Goal: Register for event/course

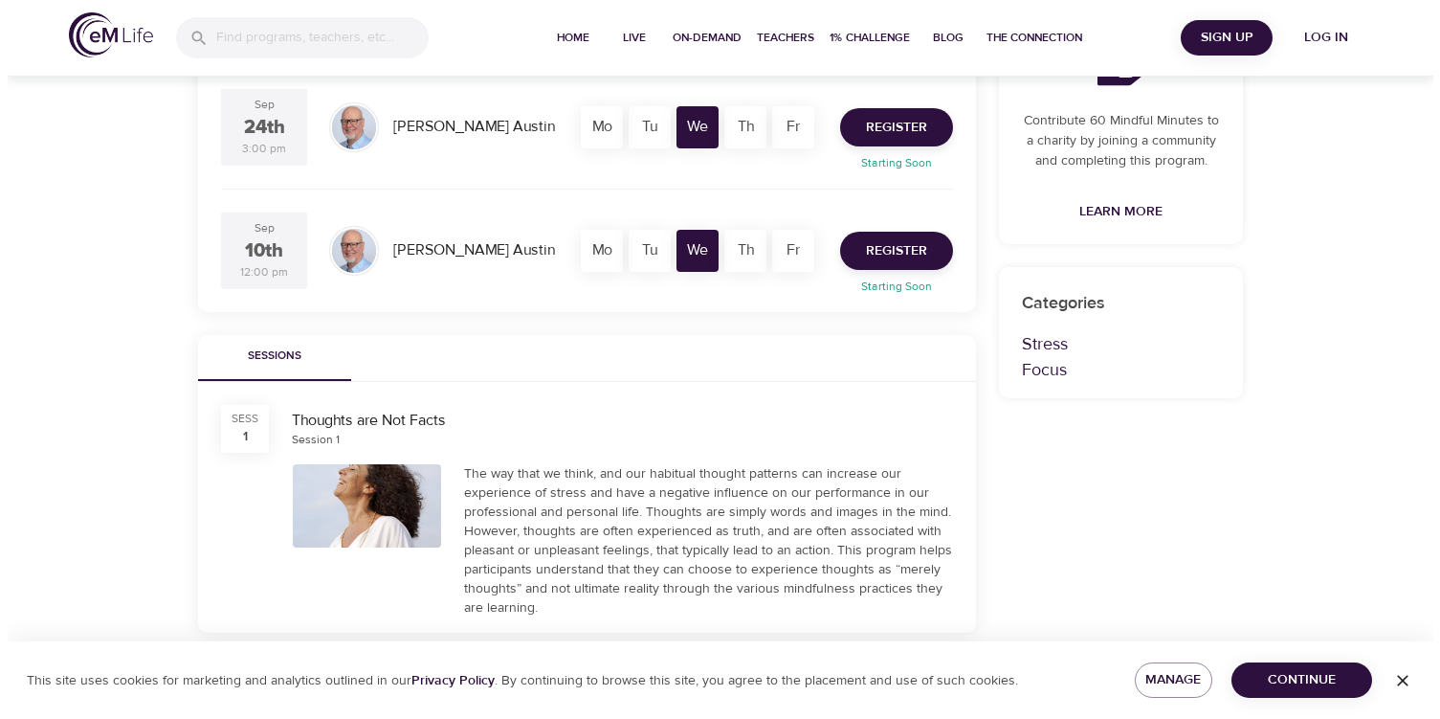
scroll to position [478, 0]
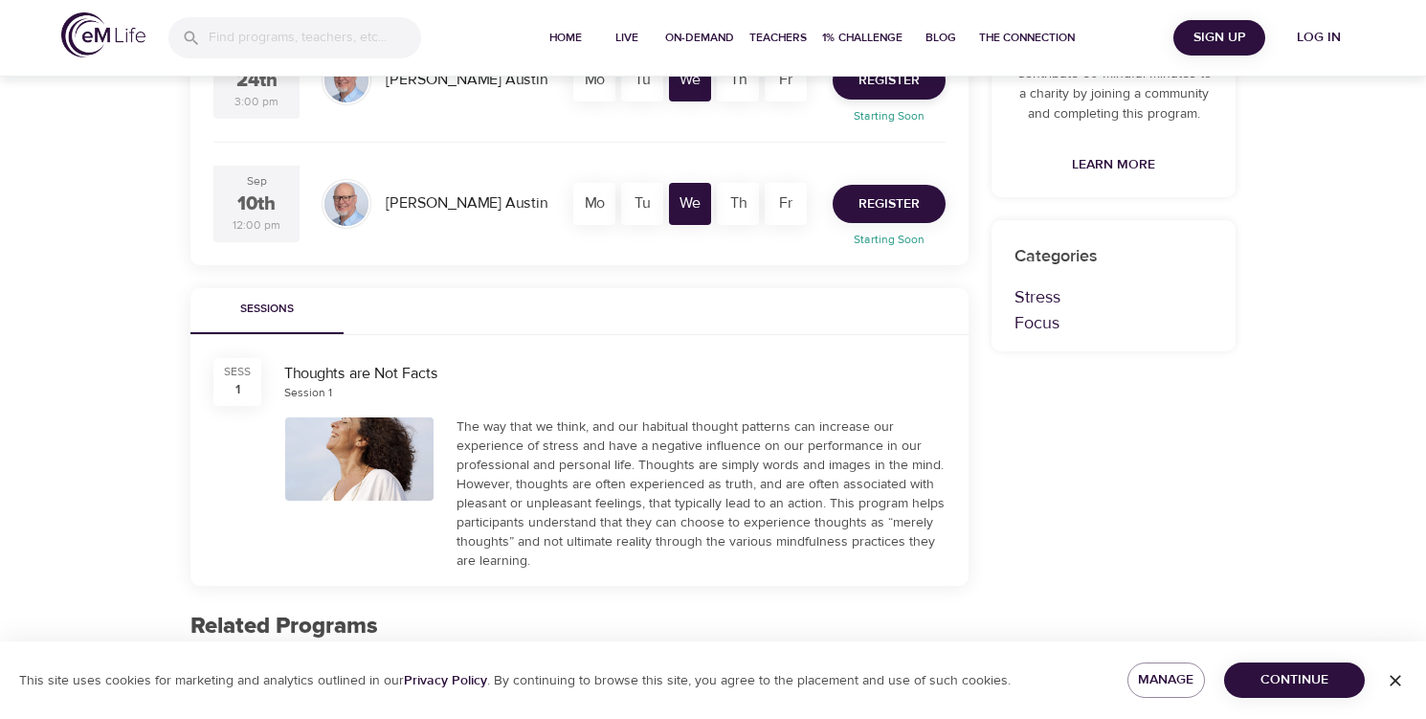
click at [874, 196] on span "Register" at bounding box center [888, 204] width 61 height 24
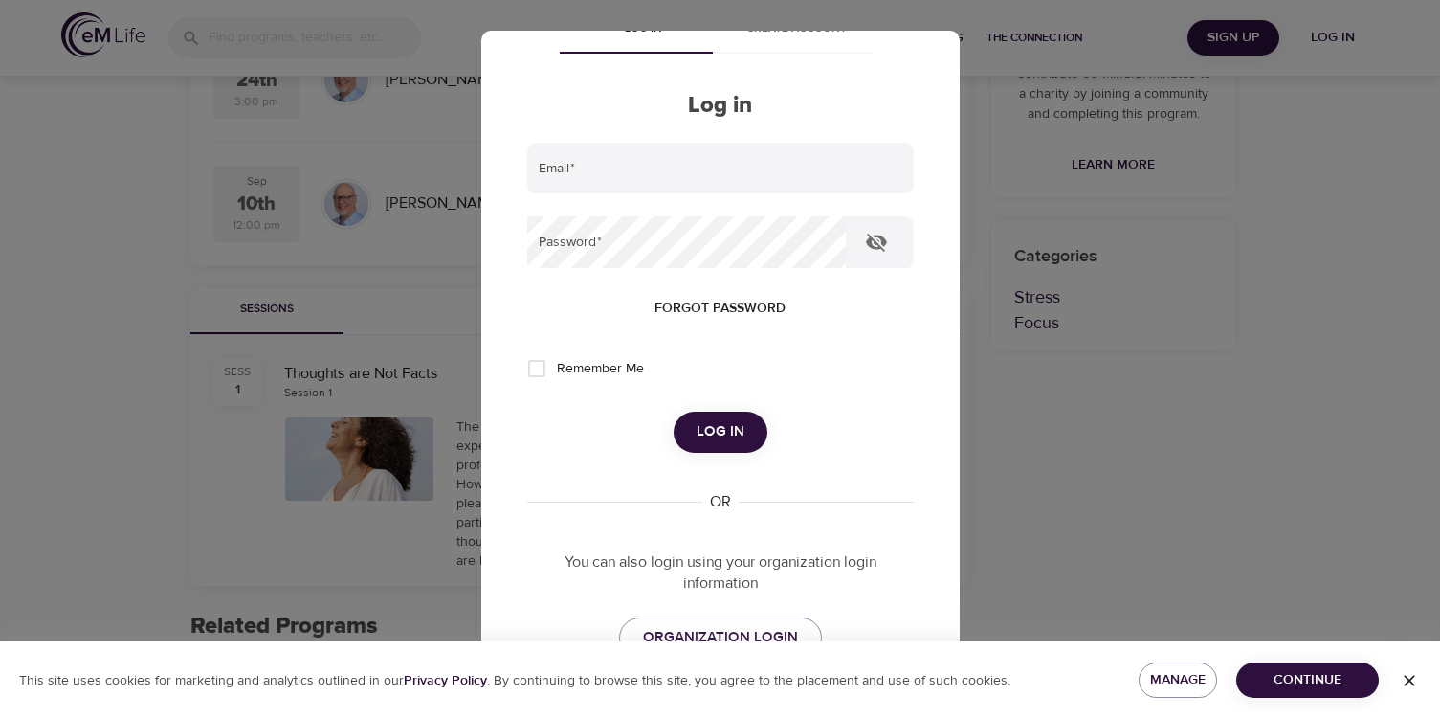
scroll to position [16, 0]
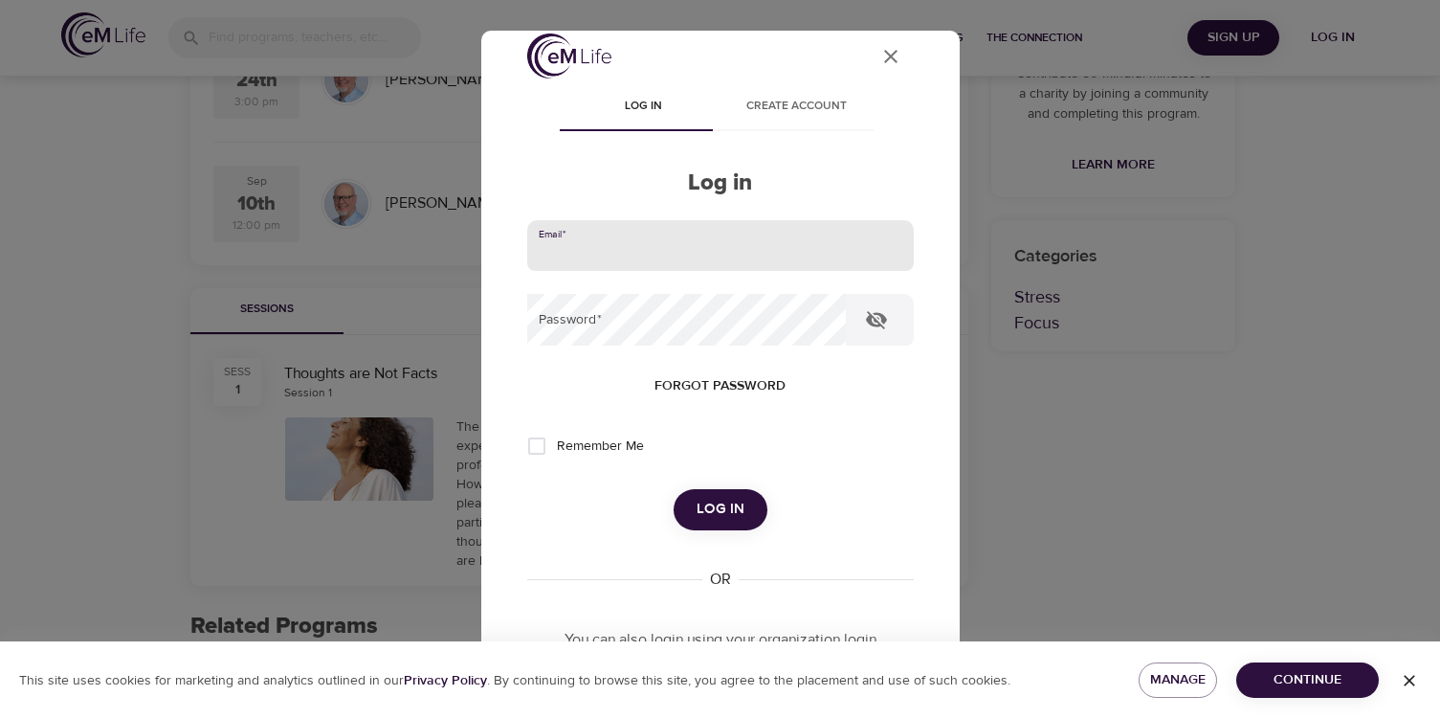
click at [644, 255] on input "email" at bounding box center [720, 246] width 387 height 52
type input "[EMAIL_ADDRESS][DOMAIN_NAME]"
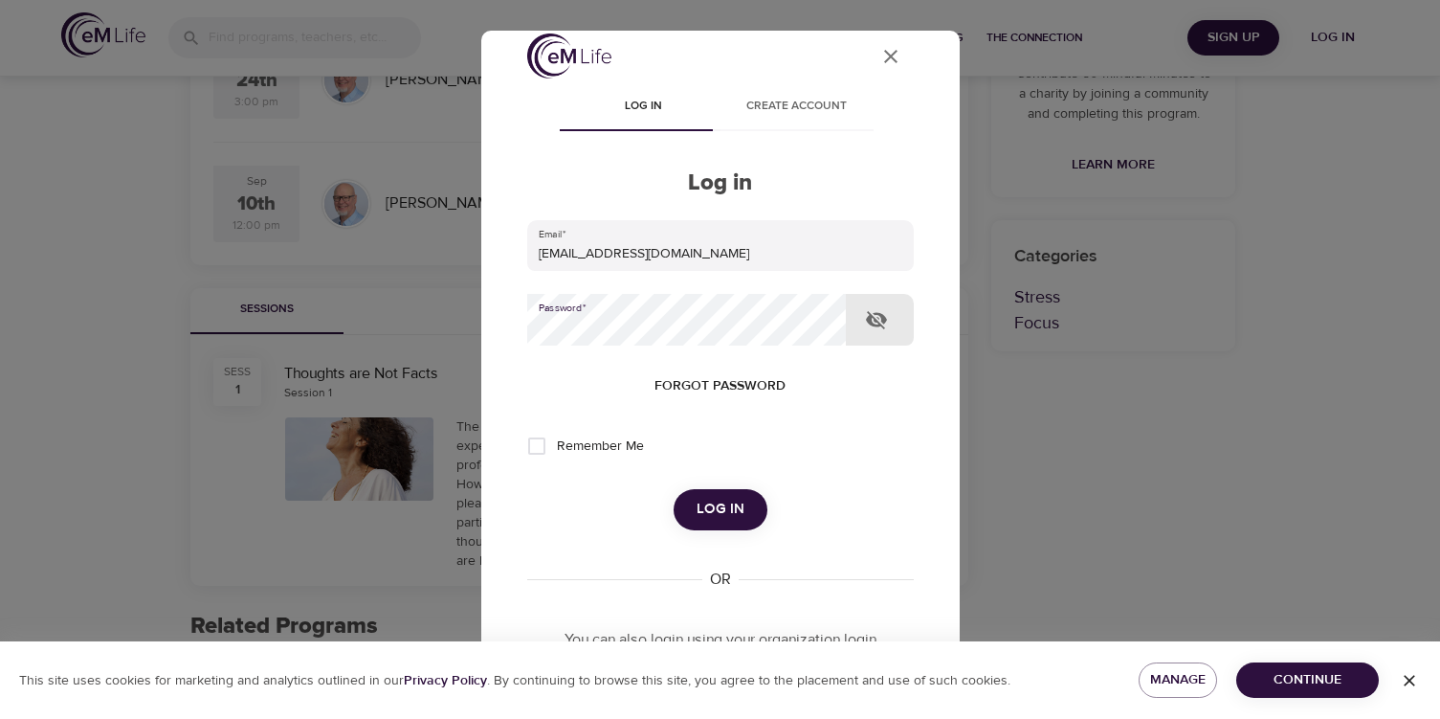
click at [694, 379] on span "Forgot password" at bounding box center [720, 386] width 131 height 24
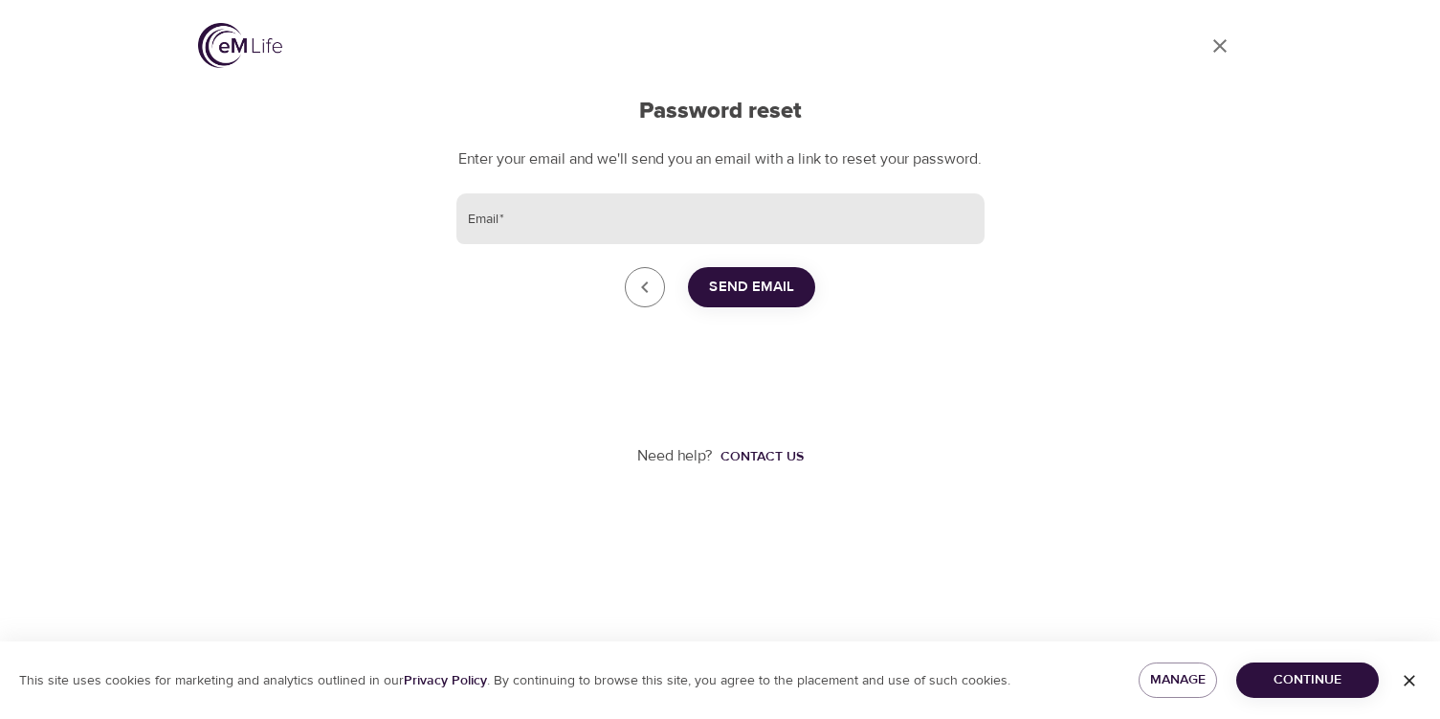
click at [688, 237] on input "Email   *" at bounding box center [720, 219] width 528 height 52
type input "[EMAIL_ADDRESS][DOMAIN_NAME]"
click at [749, 300] on span "Send Email" at bounding box center [751, 287] width 85 height 25
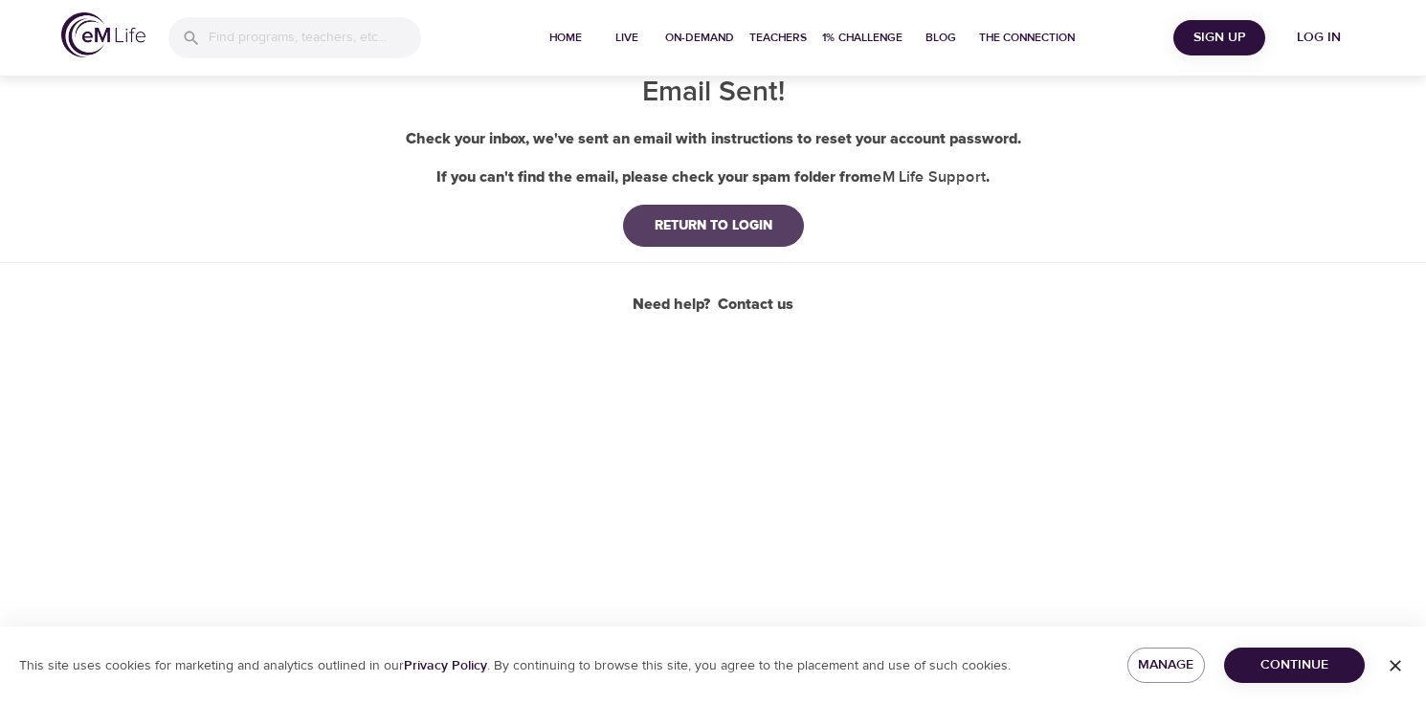
click at [712, 212] on button "RETURN TO LOGIN" at bounding box center [713, 226] width 181 height 42
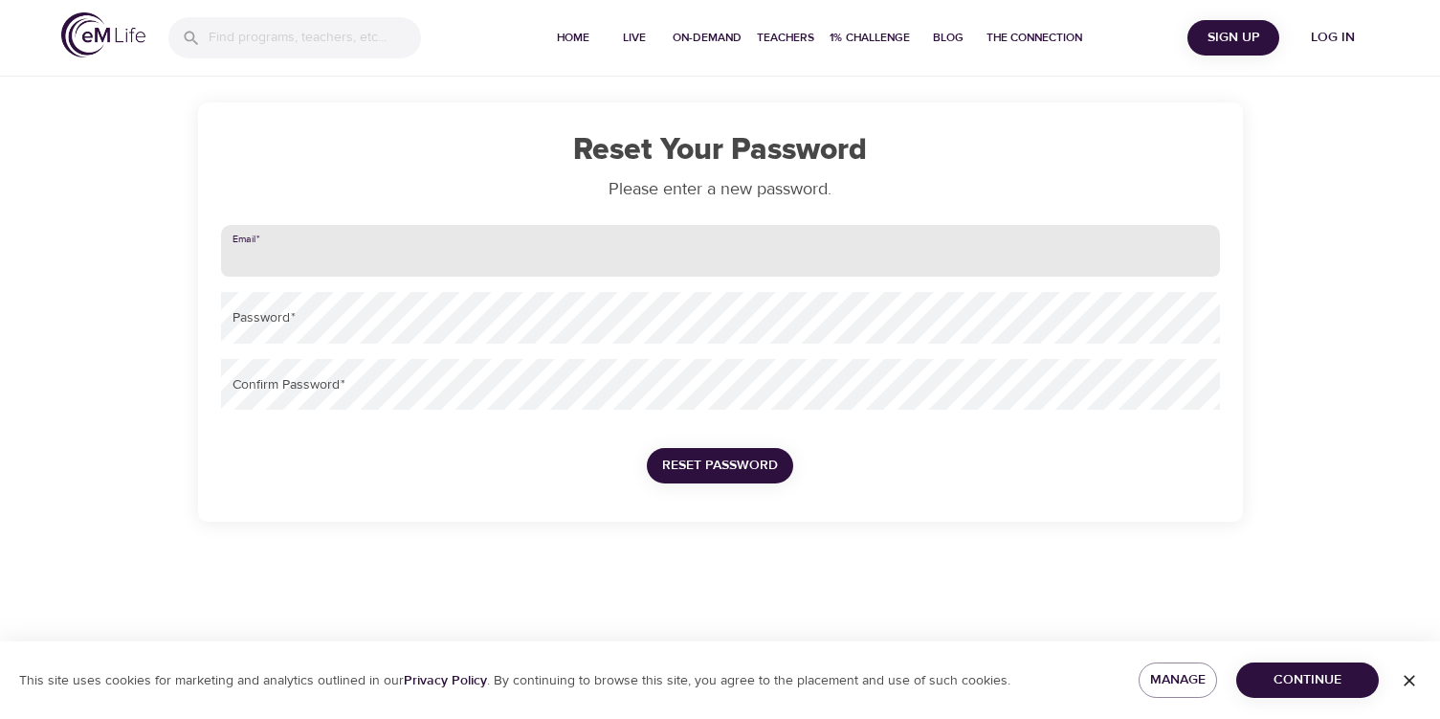
click at [268, 260] on input "email" at bounding box center [720, 251] width 999 height 52
type input "[EMAIL_ADDRESS][DOMAIN_NAME]"
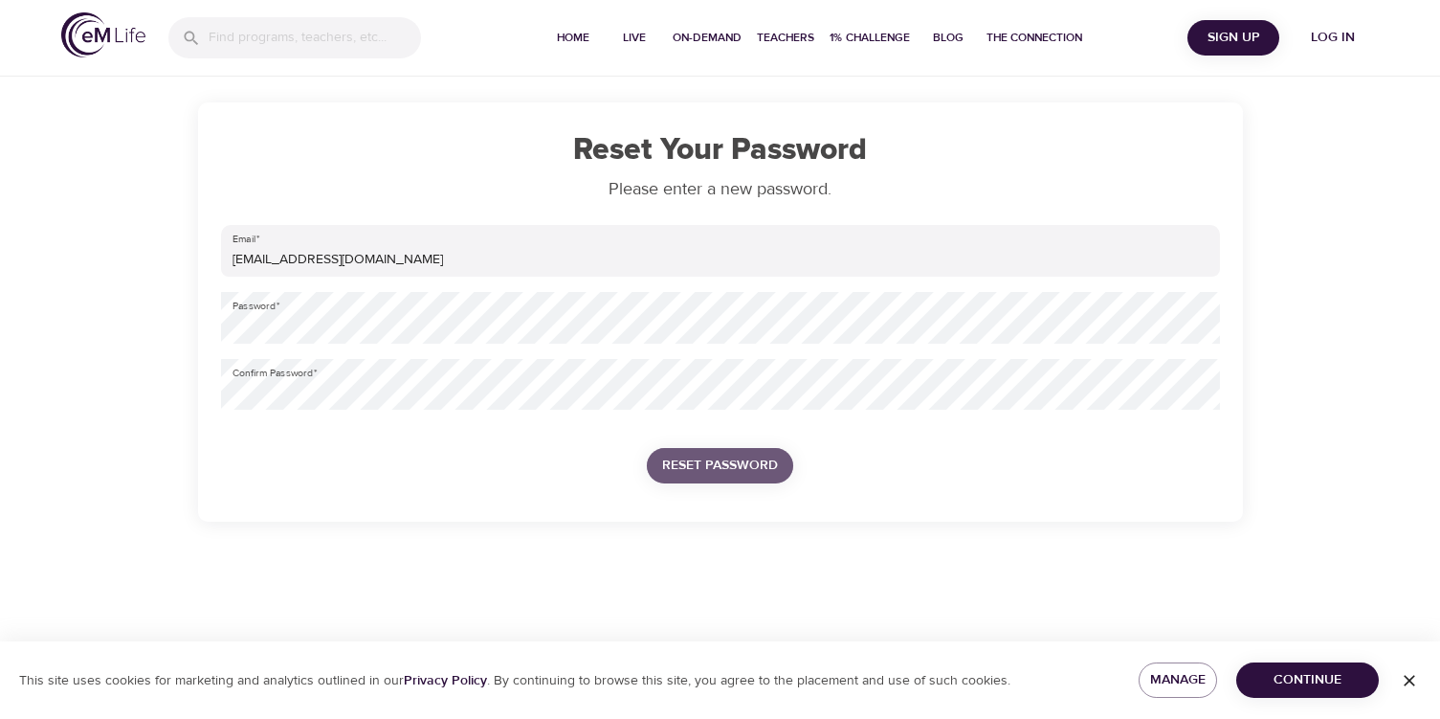
click at [672, 458] on span "Reset Password" at bounding box center [720, 466] width 116 height 24
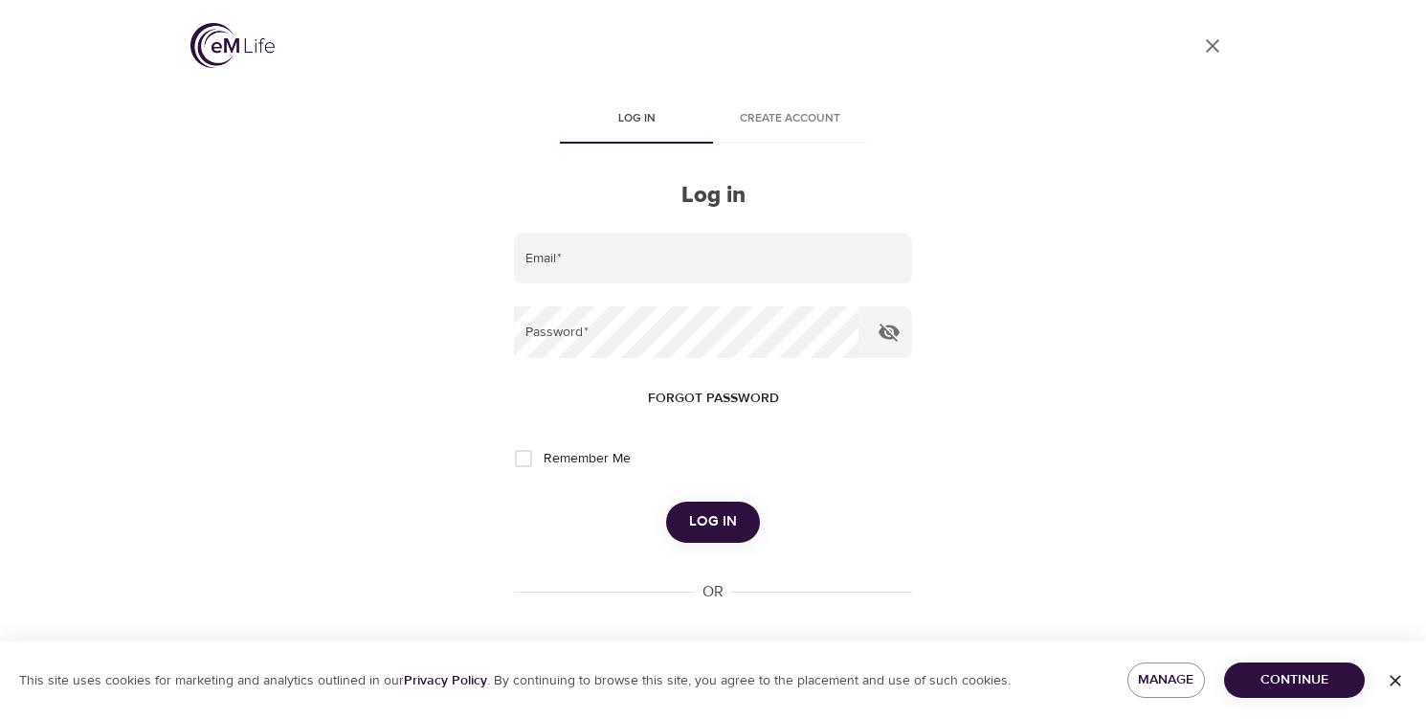
type input "[EMAIL_ADDRESS][DOMAIN_NAME]"
click at [529, 455] on input "Remember Me" at bounding box center [523, 458] width 40 height 40
checkbox input "true"
click at [704, 517] on span "Log in" at bounding box center [713, 521] width 48 height 25
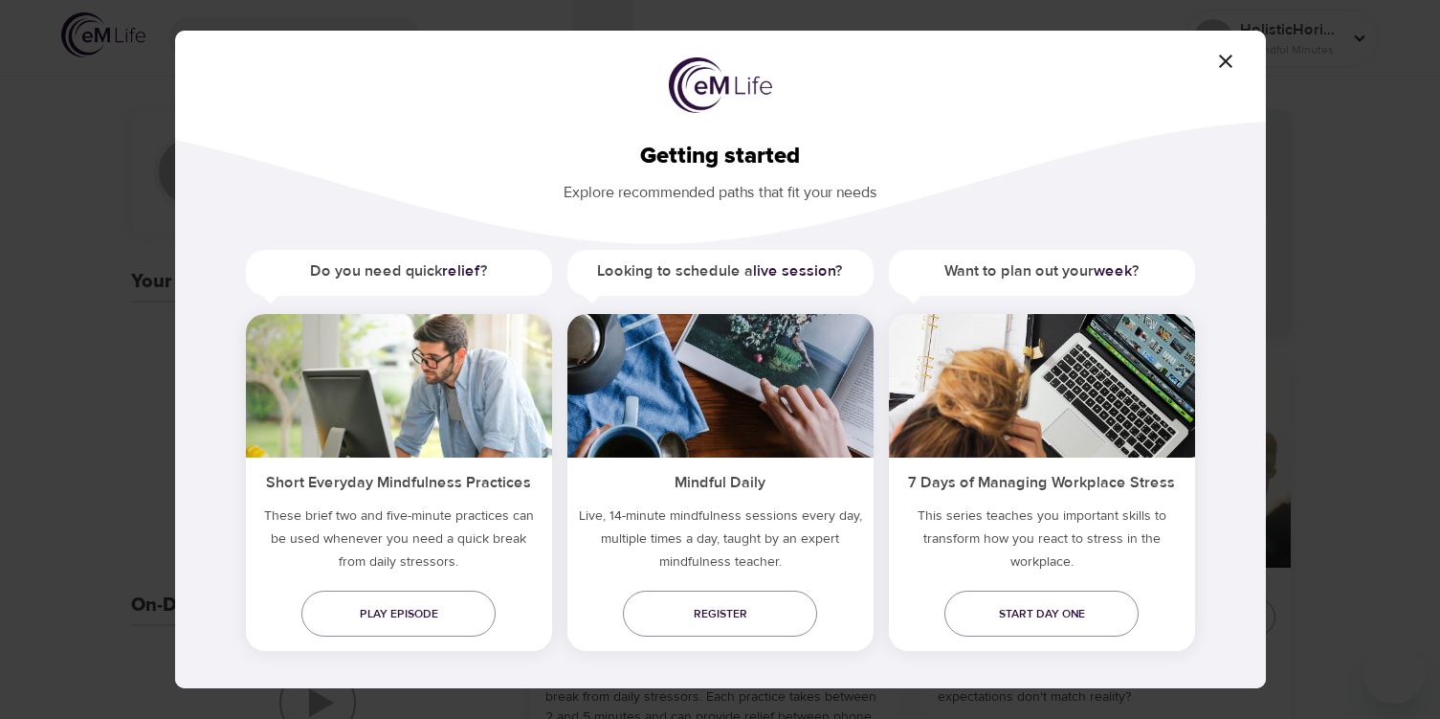
scroll to position [13, 0]
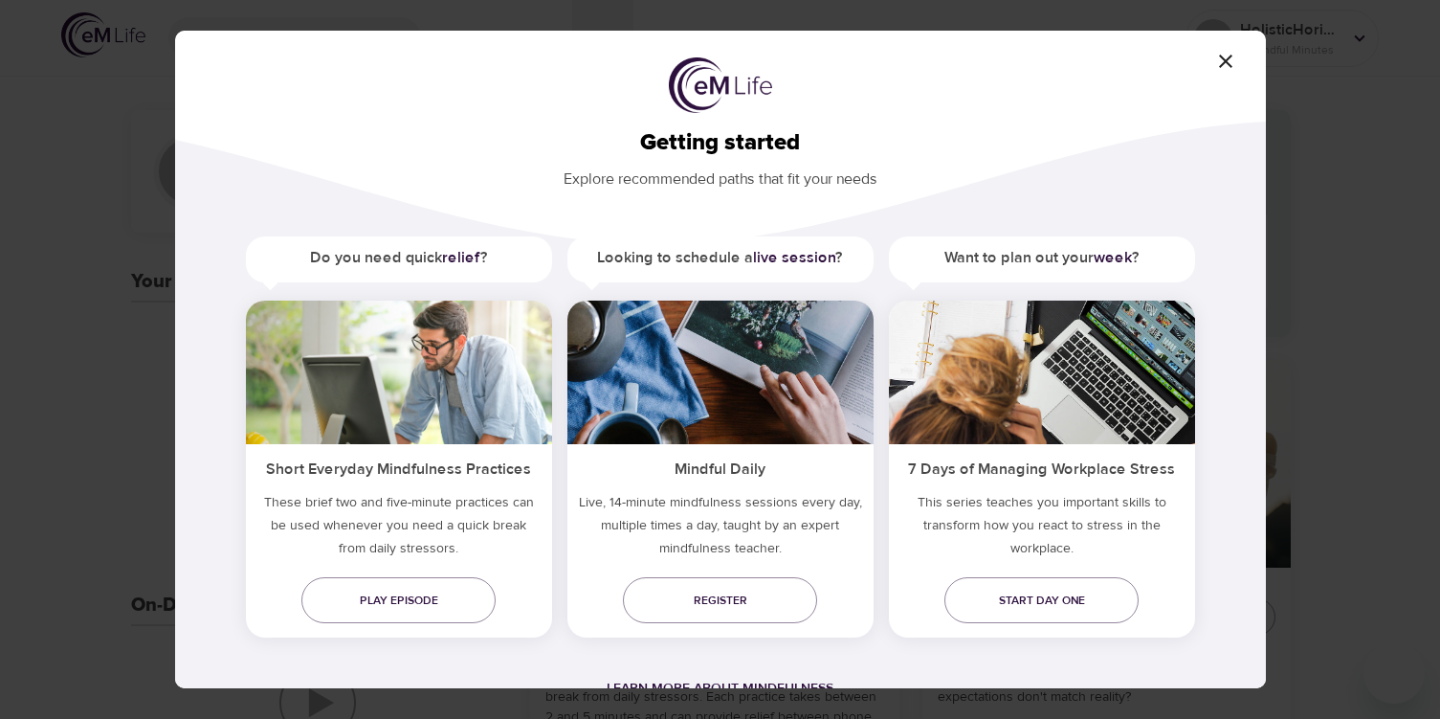
click at [1222, 60] on icon "button" at bounding box center [1225, 61] width 23 height 23
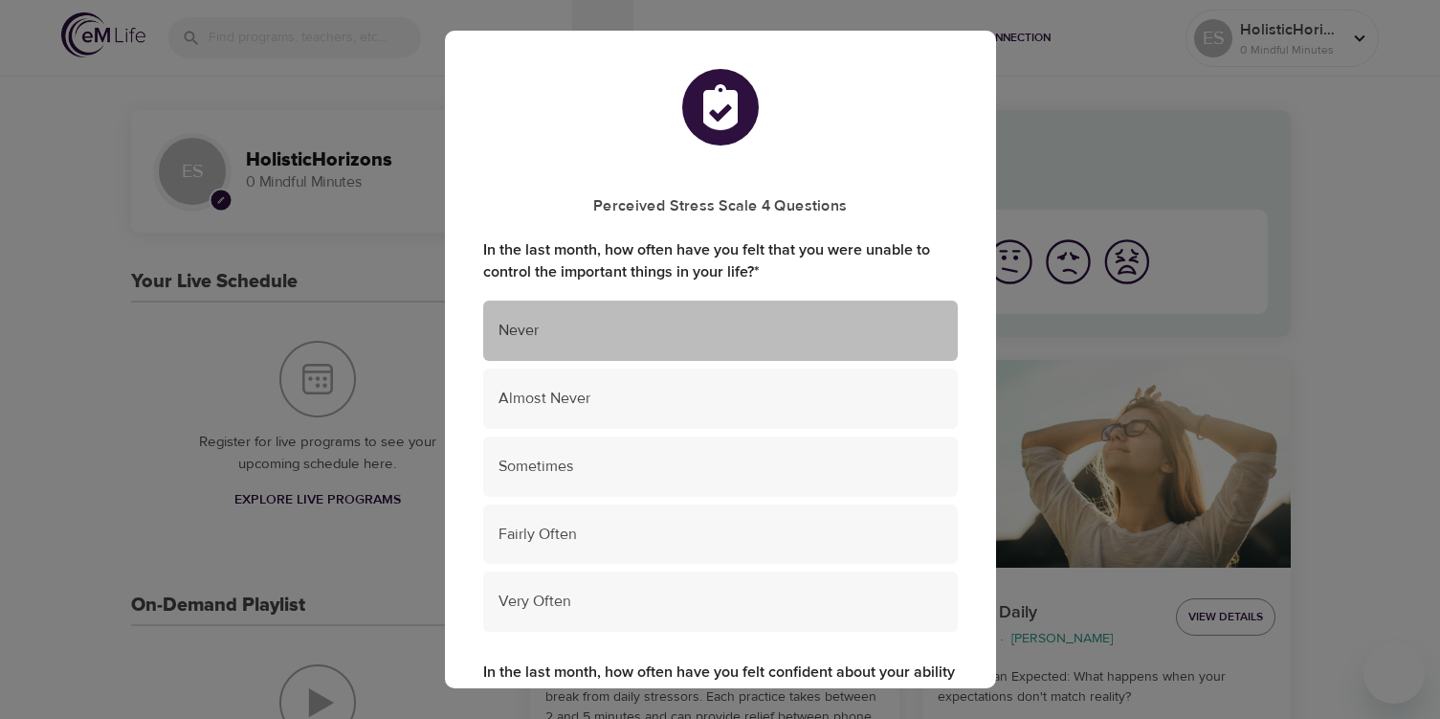
click at [742, 332] on span "Never" at bounding box center [721, 331] width 444 height 22
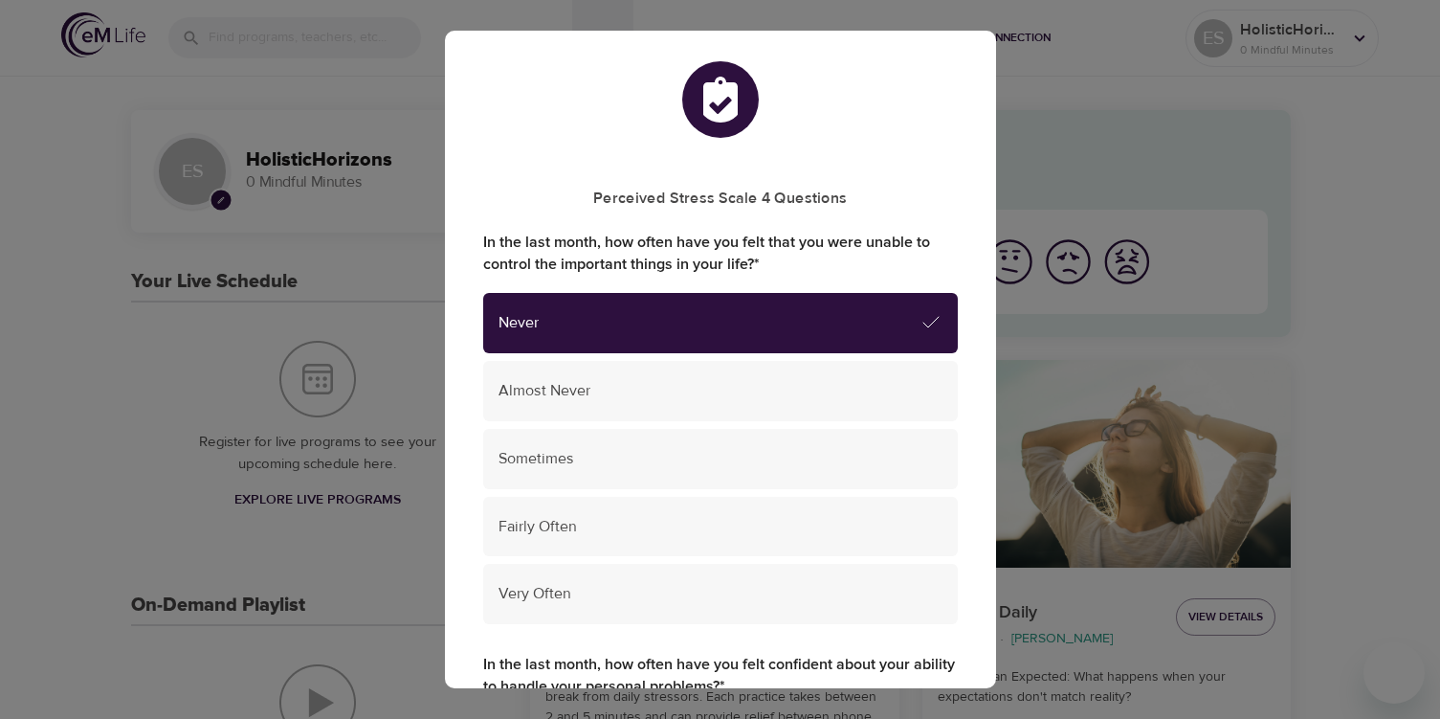
scroll to position [0, 0]
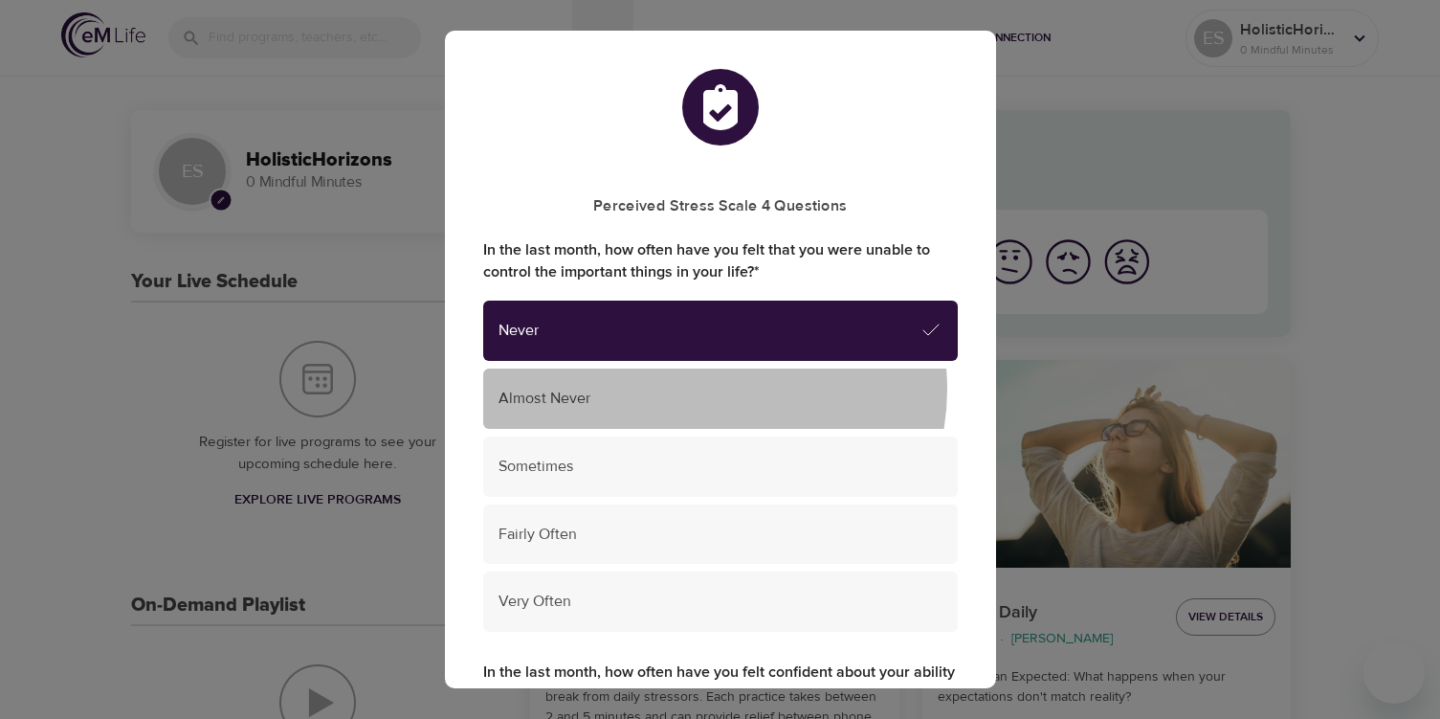
click at [704, 389] on span "Almost Never" at bounding box center [721, 399] width 444 height 22
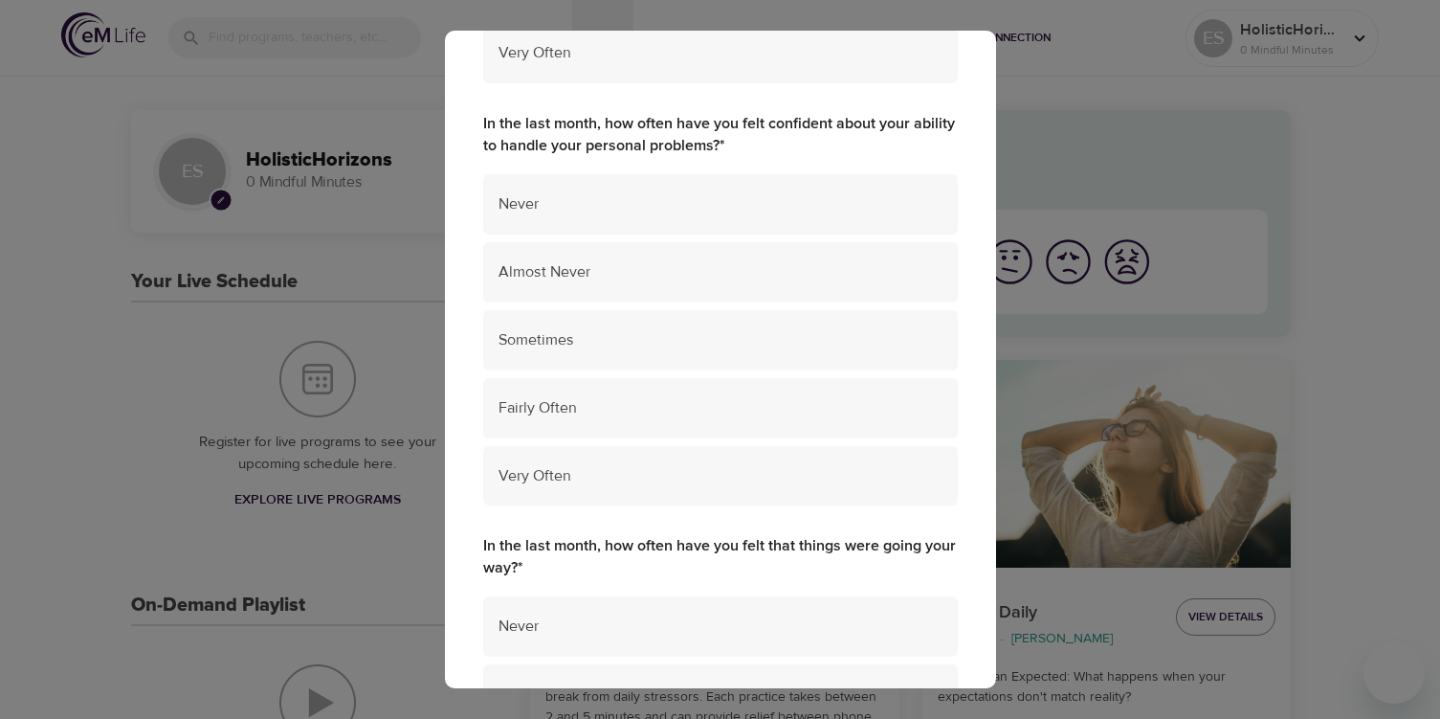
scroll to position [574, 0]
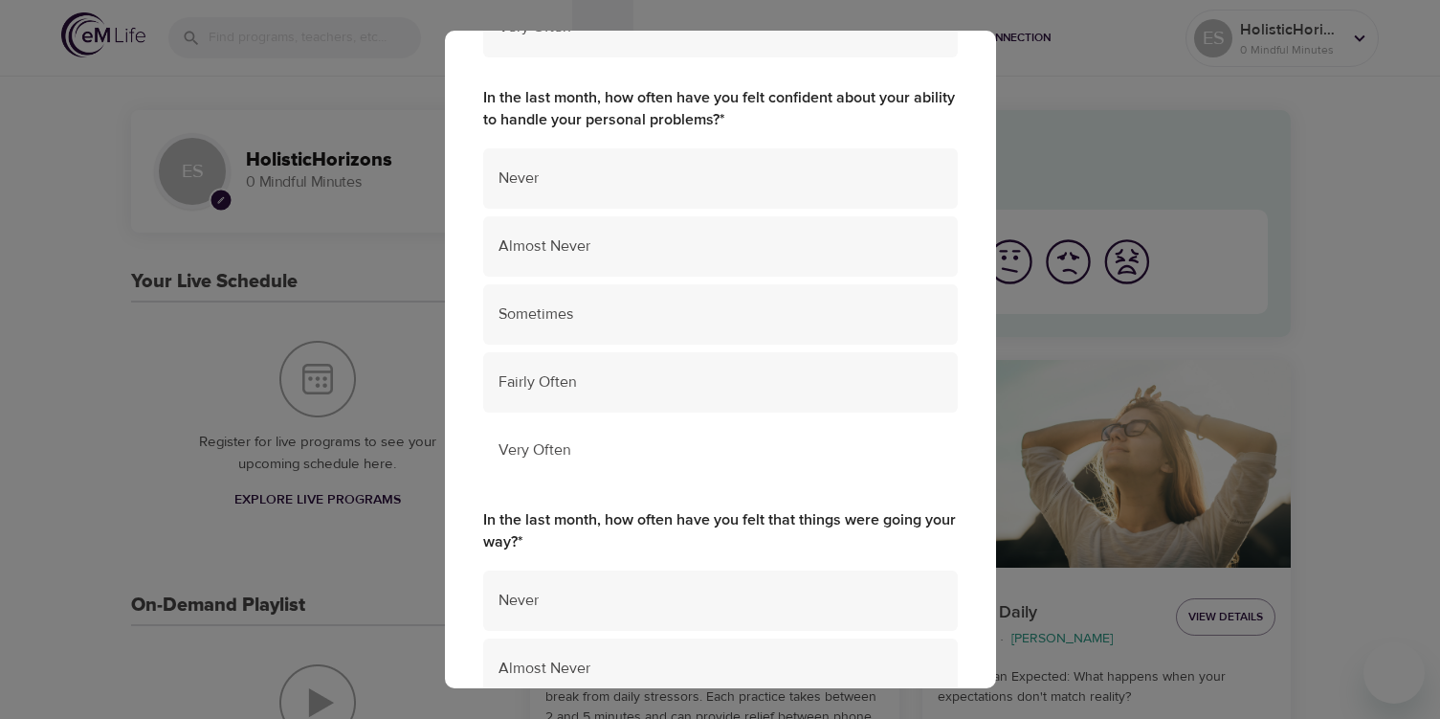
click at [612, 442] on span "Very Often" at bounding box center [721, 450] width 444 height 22
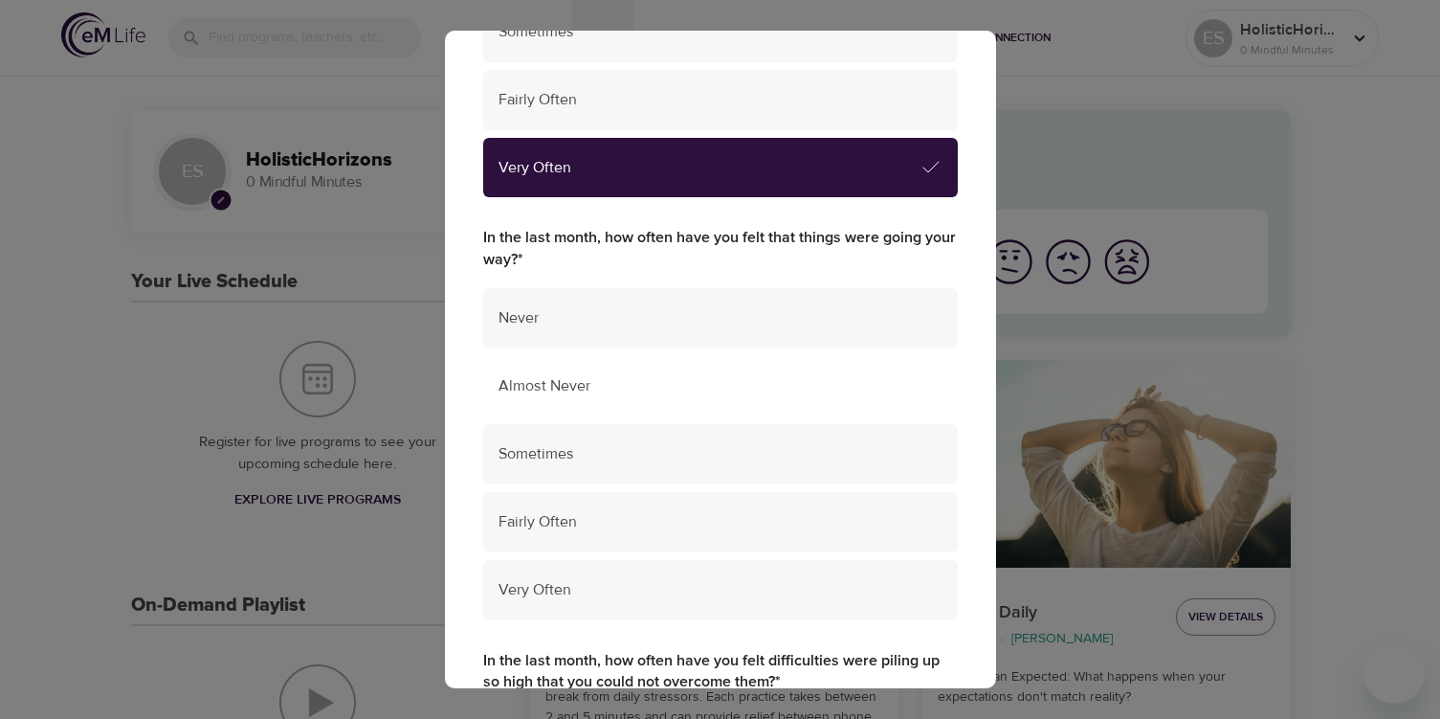
scroll to position [861, 0]
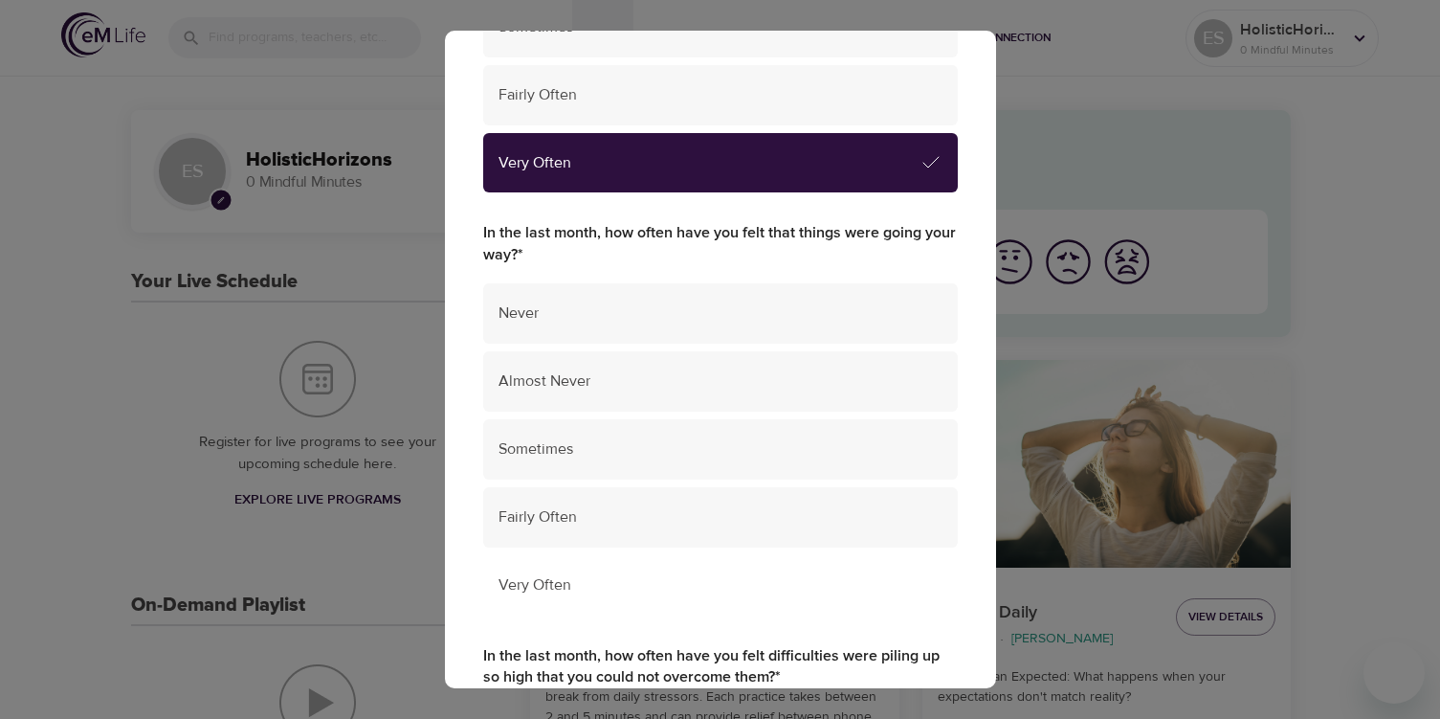
click at [622, 584] on span "Very Often" at bounding box center [721, 585] width 444 height 22
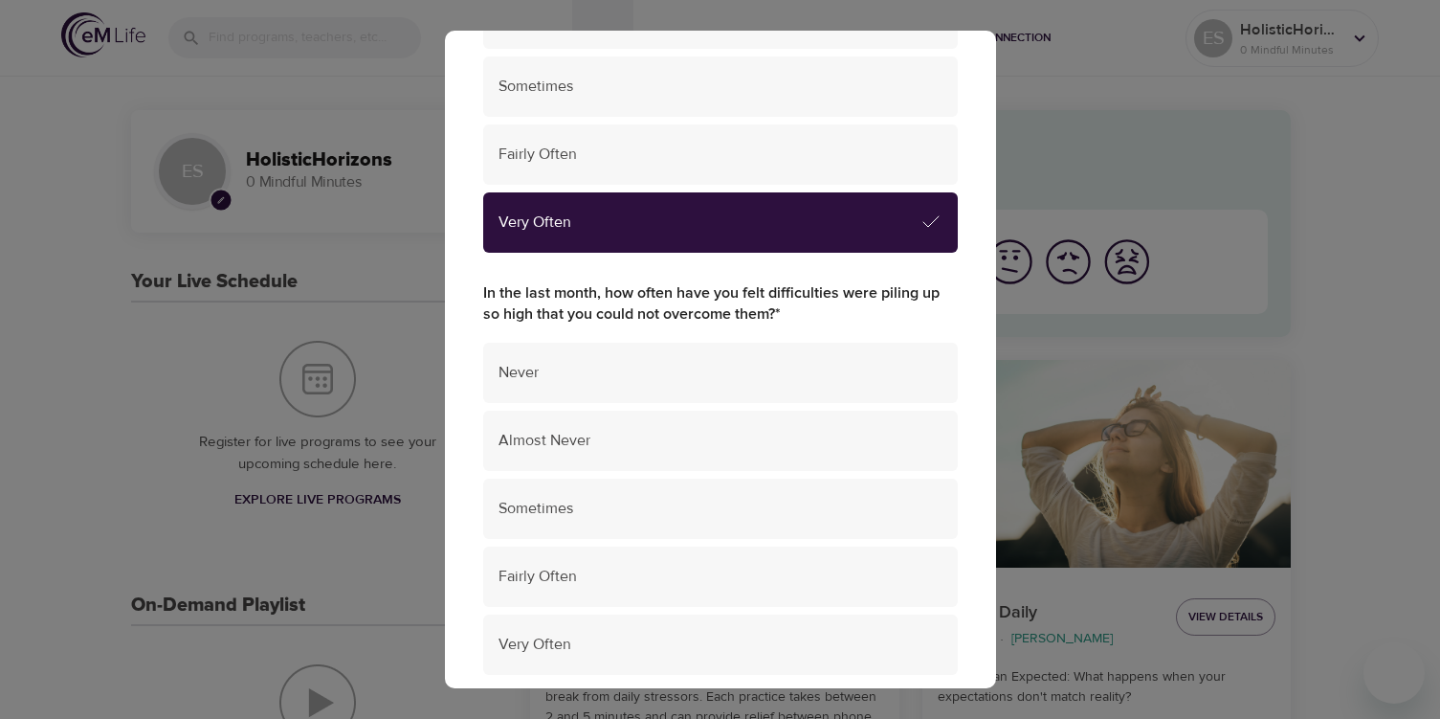
scroll to position [1244, 0]
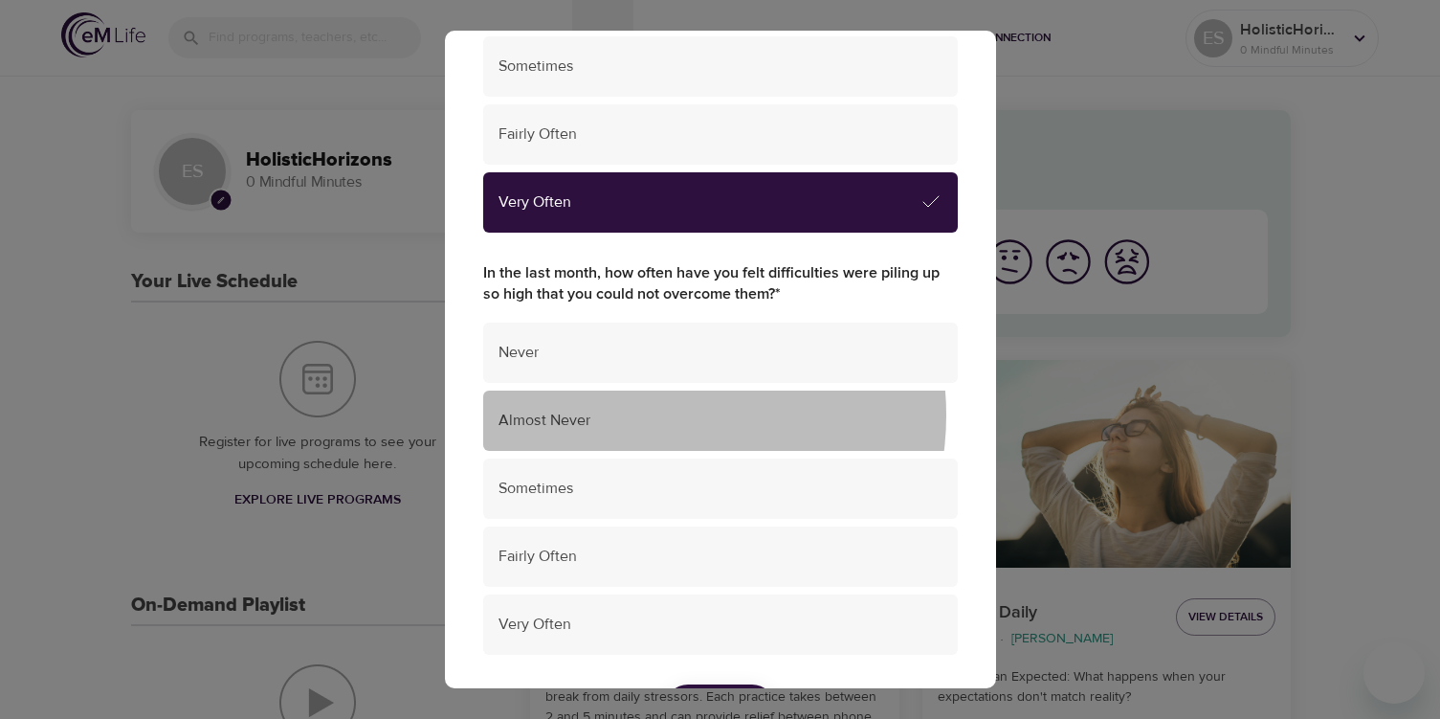
click at [650, 414] on span "Almost Never" at bounding box center [721, 421] width 444 height 22
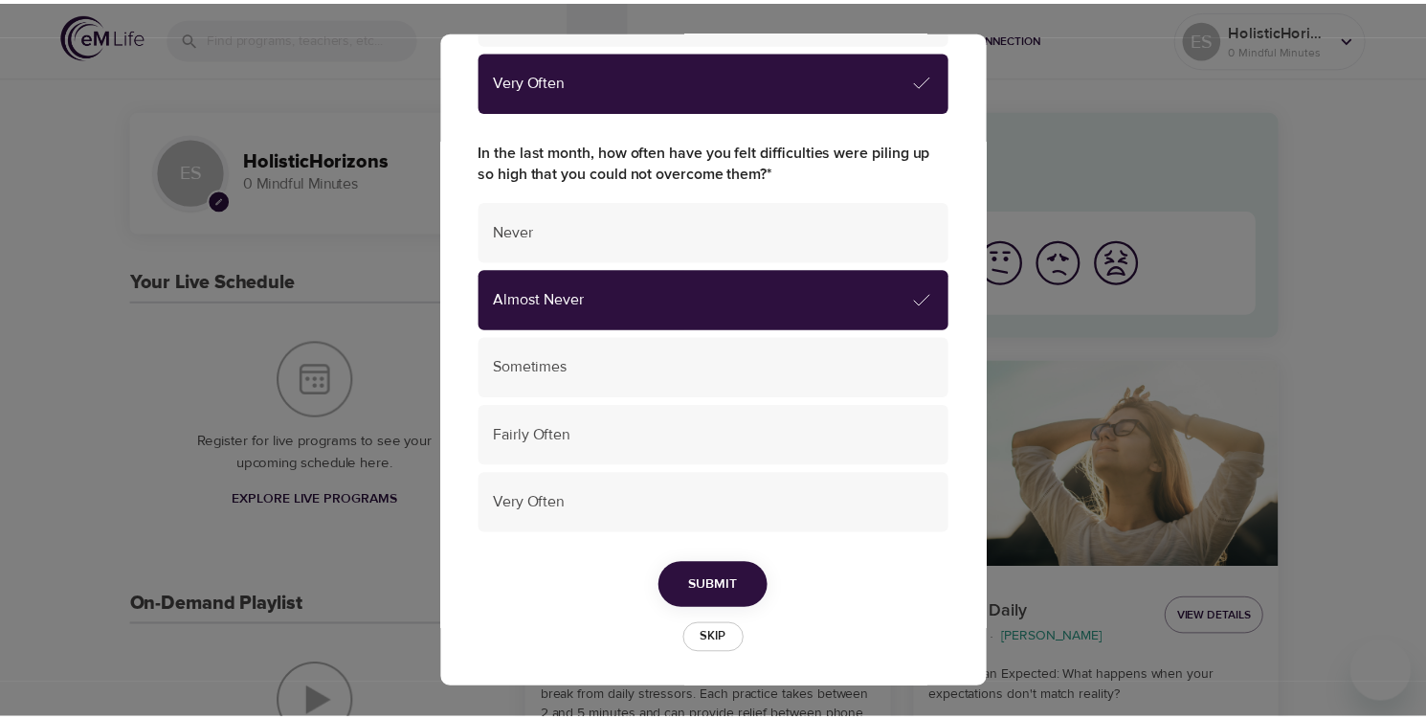
scroll to position [1369, 0]
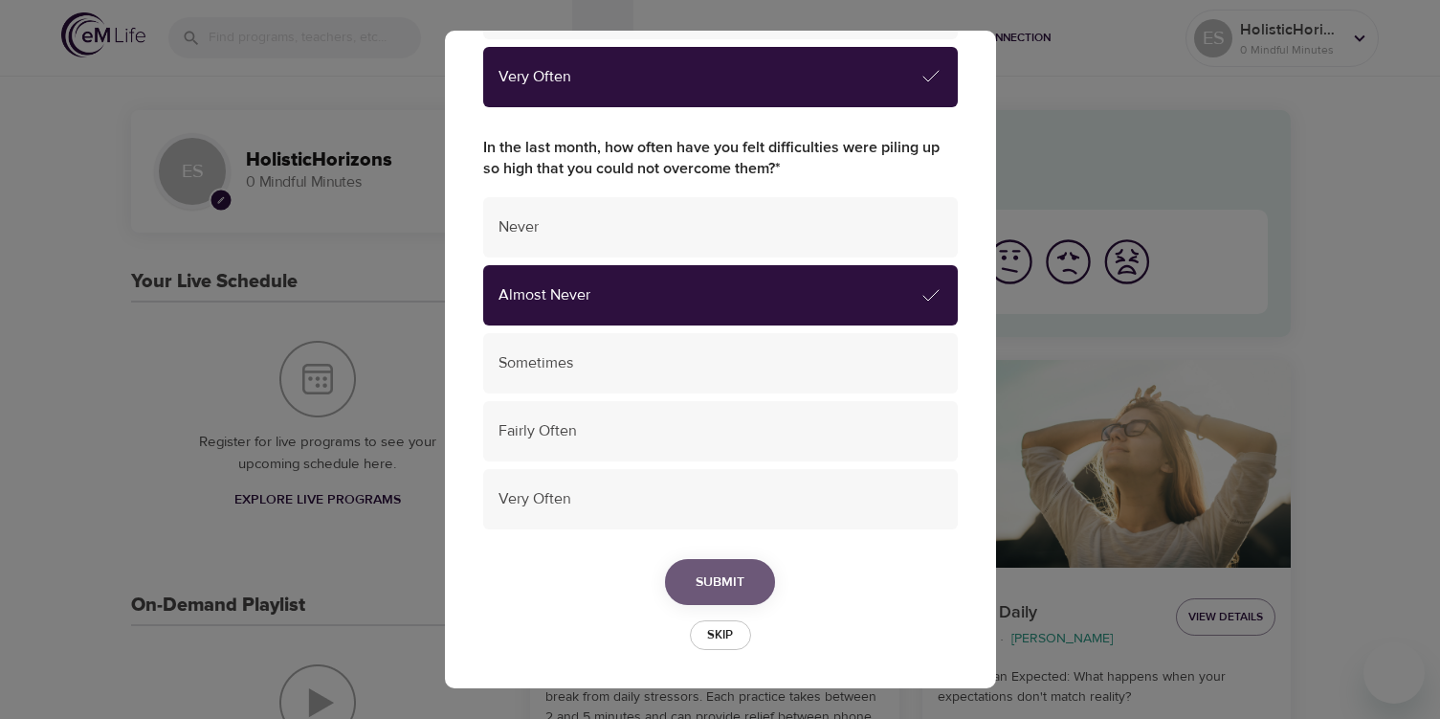
click at [721, 573] on span "Submit" at bounding box center [720, 582] width 49 height 24
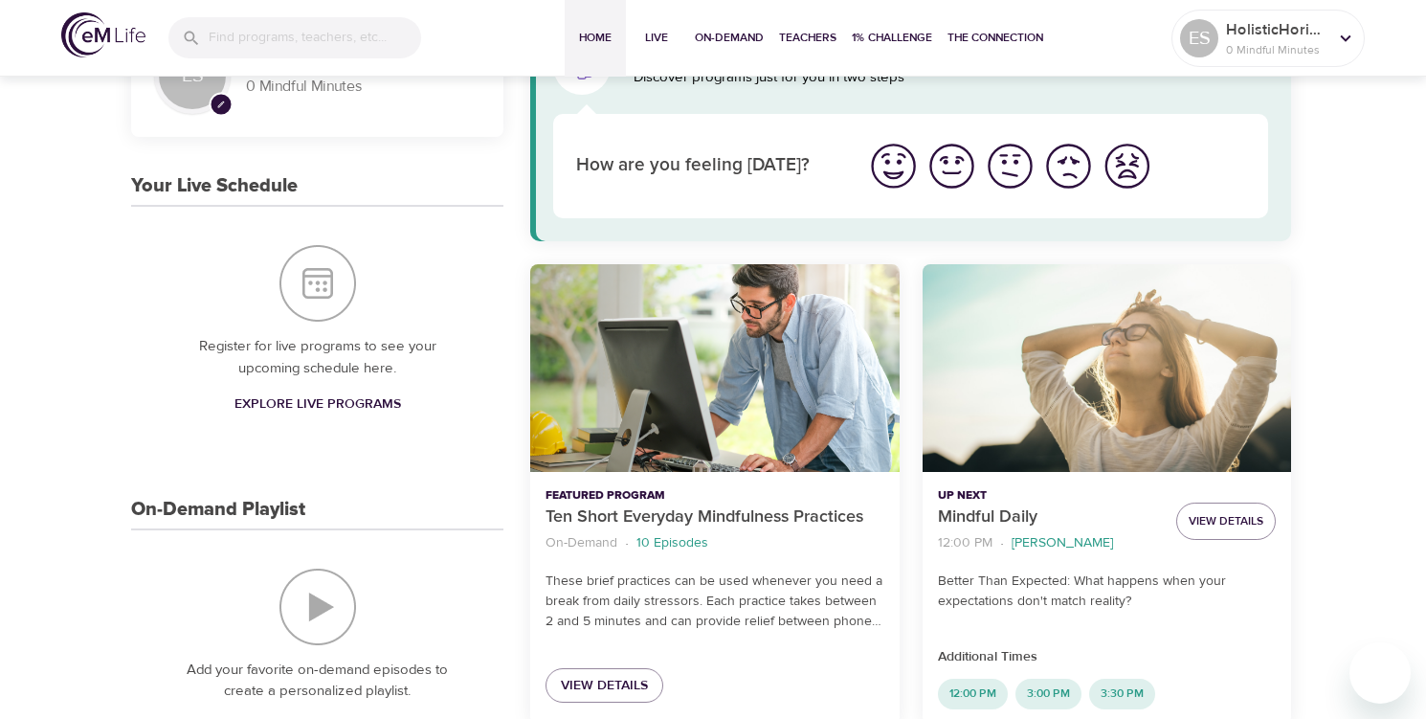
scroll to position [191, 0]
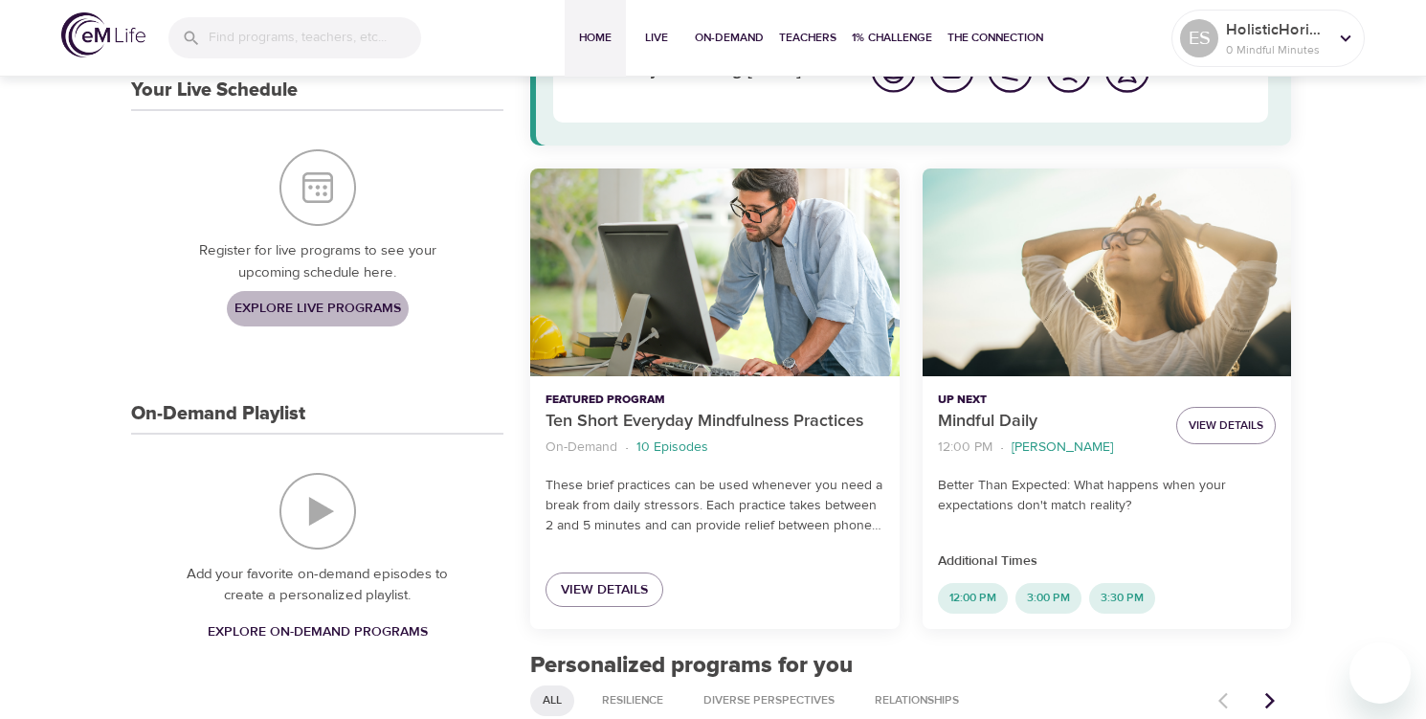
click at [313, 302] on span "Explore Live Programs" at bounding box center [317, 309] width 166 height 24
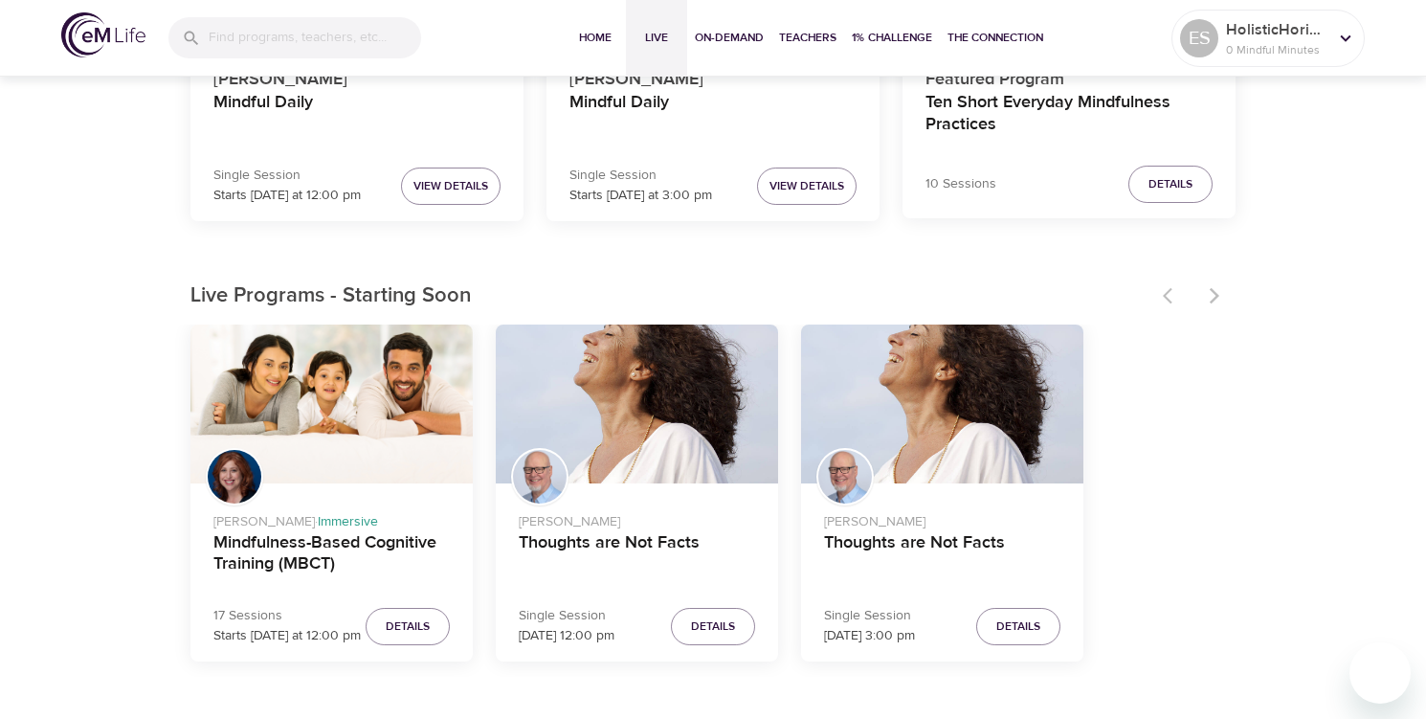
scroll to position [383, 0]
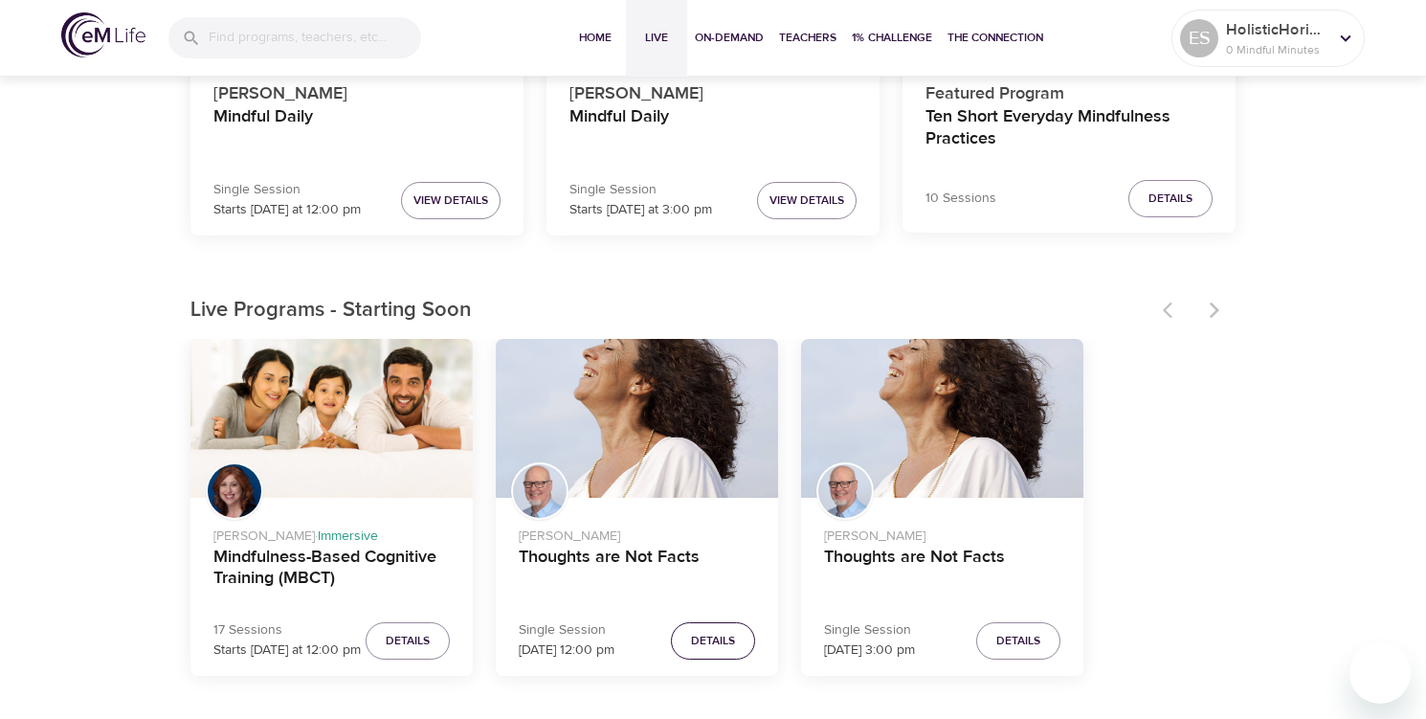
click at [698, 643] on span "Details" at bounding box center [713, 641] width 44 height 20
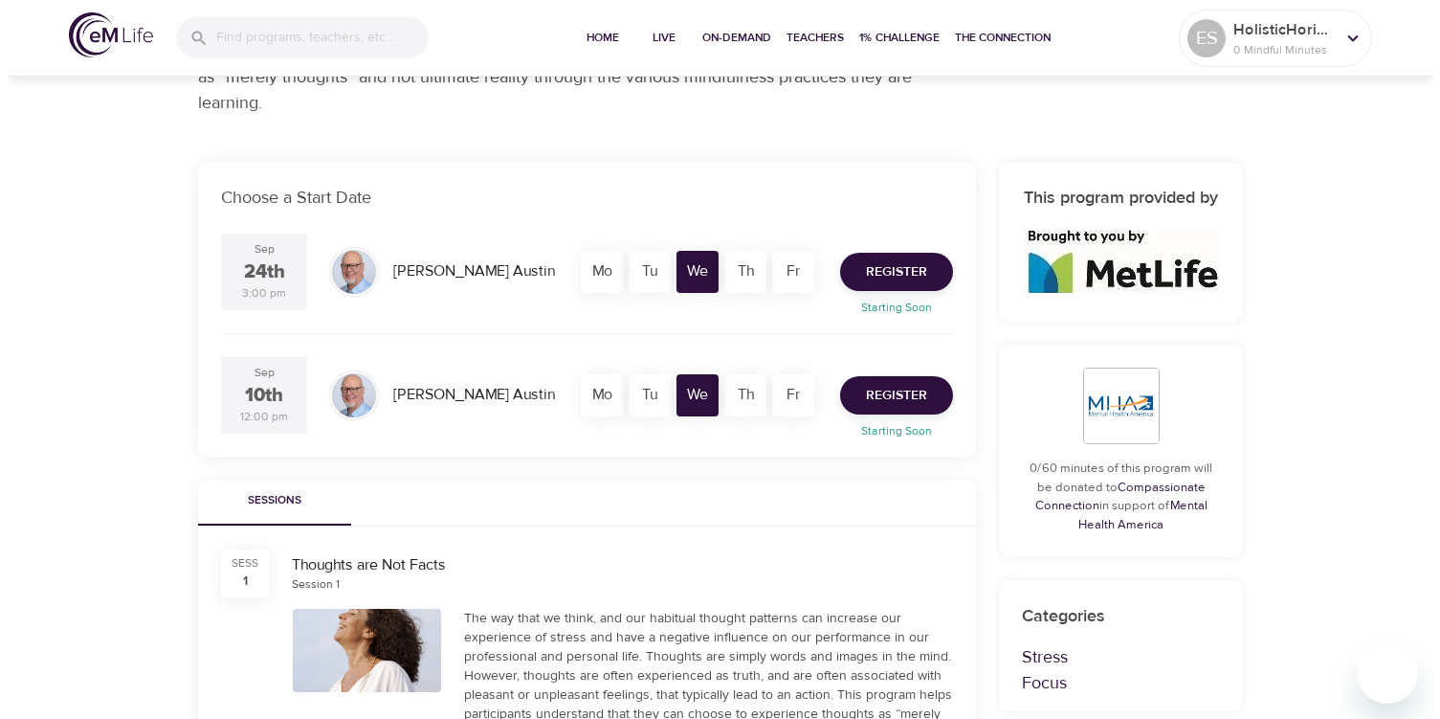
scroll to position [383, 0]
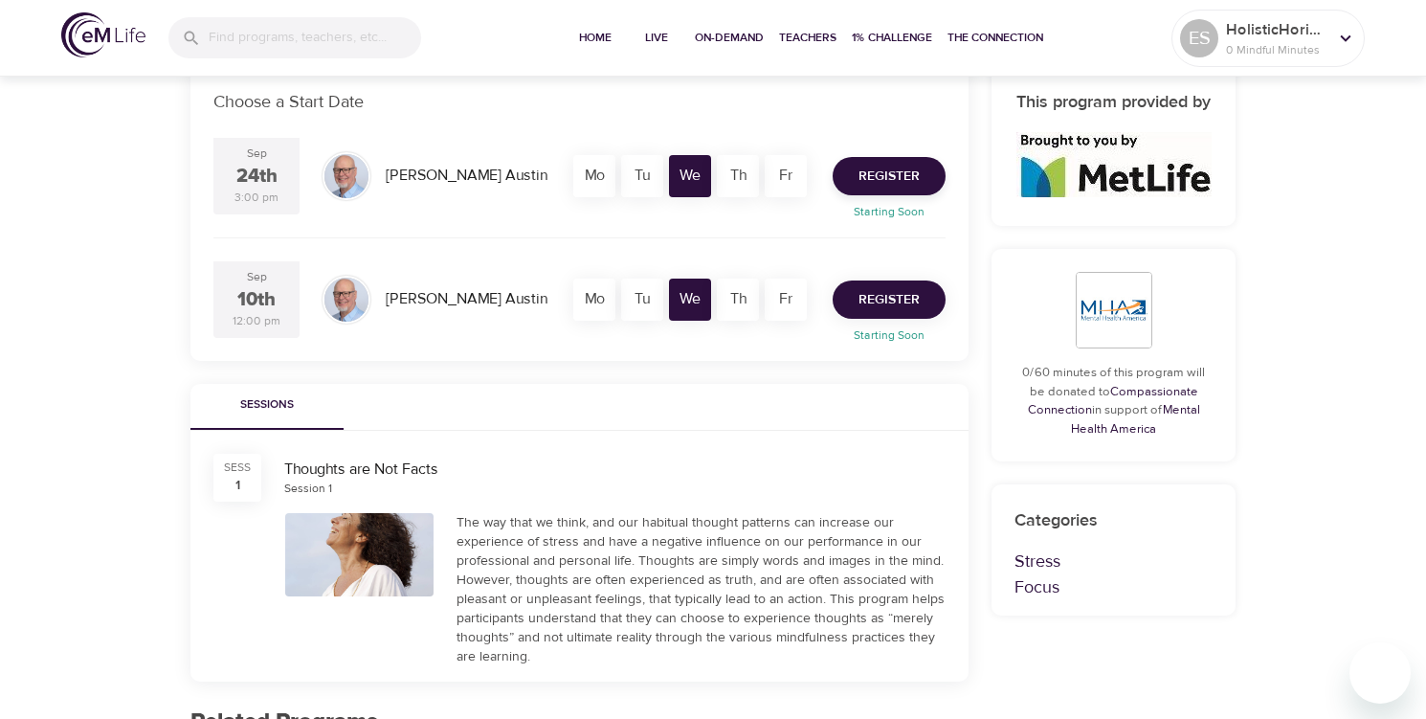
click at [897, 294] on span "Register" at bounding box center [888, 300] width 61 height 24
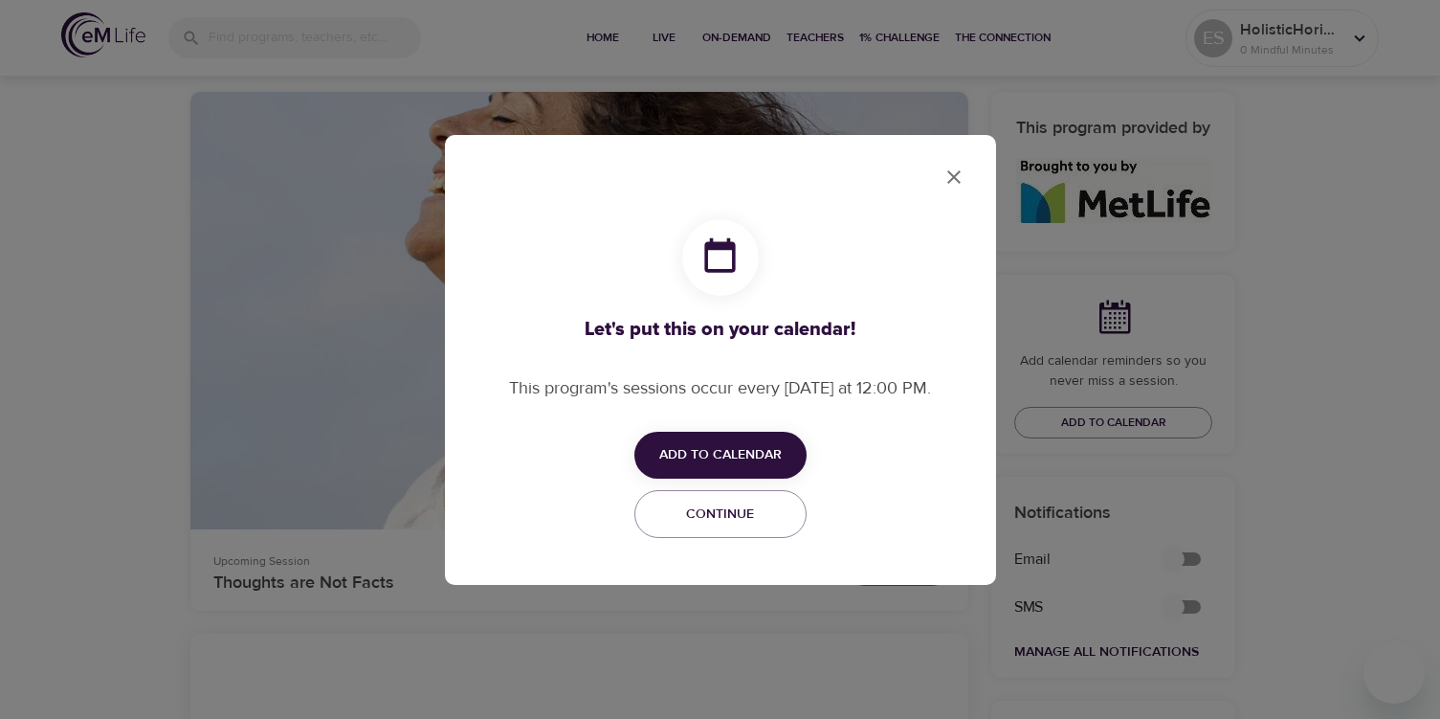
checkbox input "true"
click at [735, 452] on span "Add to Calendar" at bounding box center [720, 455] width 122 height 24
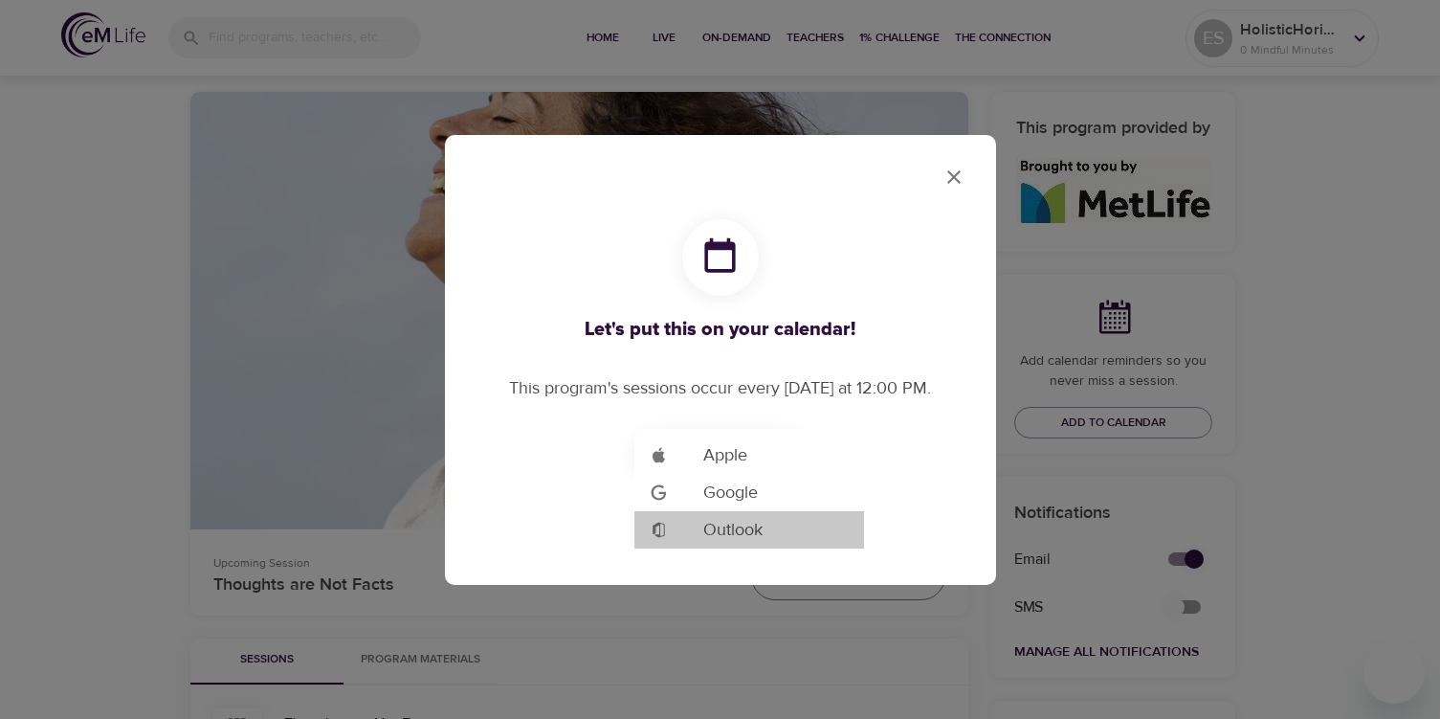
click at [739, 522] on span "Outlook" at bounding box center [732, 530] width 59 height 26
